Goal: Task Accomplishment & Management: Use online tool/utility

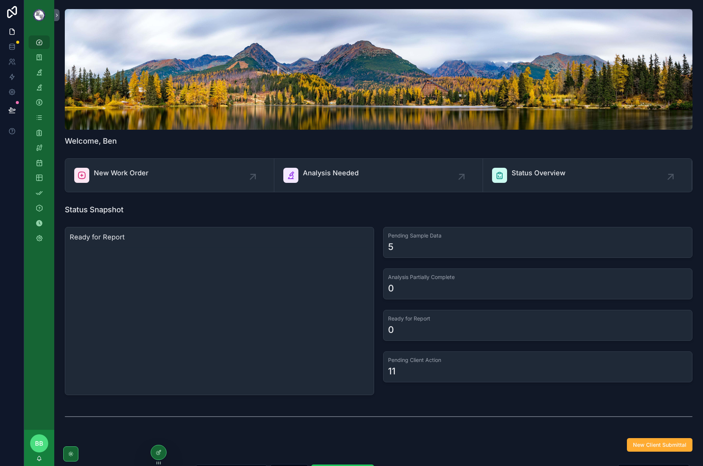
click at [38, 283] on div "Dashboard Work Orders Analysis Needed Analyses Clients Client Contacts Invoices…" at bounding box center [39, 229] width 30 height 399
click at [461, 403] on div "scrollable content" at bounding box center [379, 416] width 628 height 19
